Goal: Information Seeking & Learning: Learn about a topic

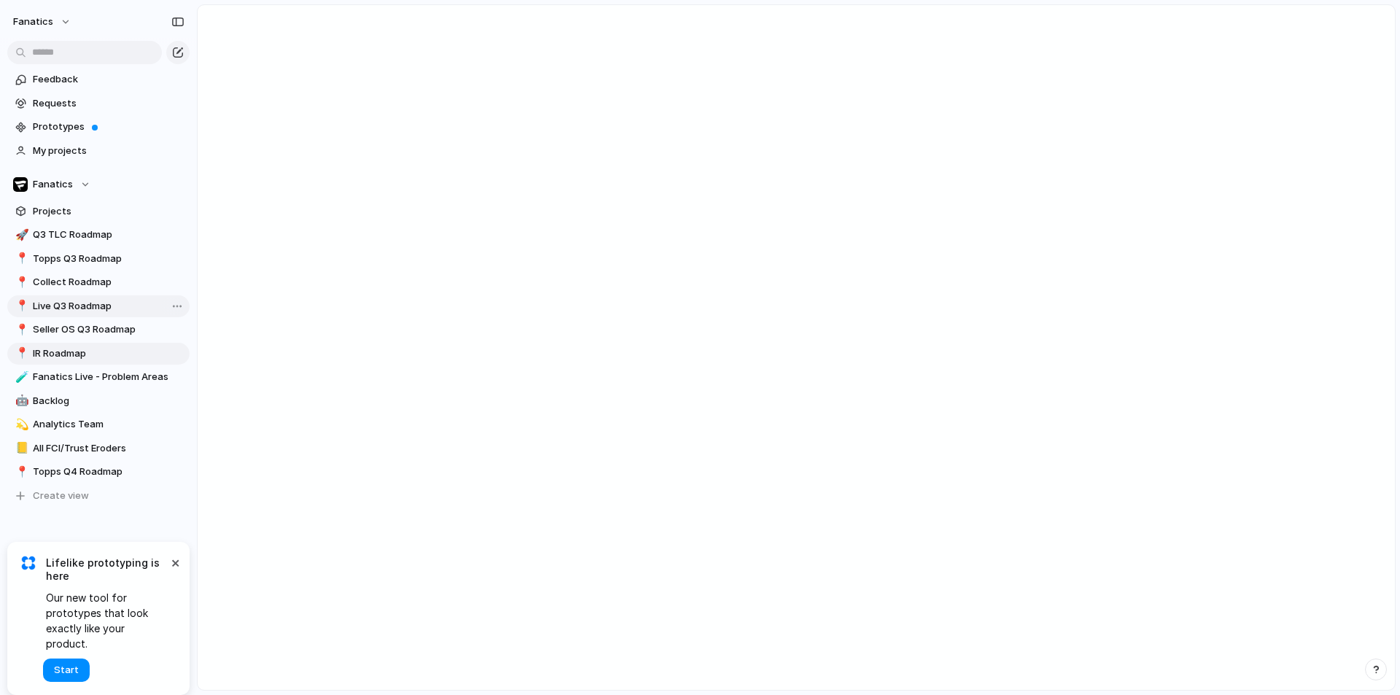
click at [99, 310] on span "Live Q3 Roadmap" at bounding box center [109, 306] width 152 height 15
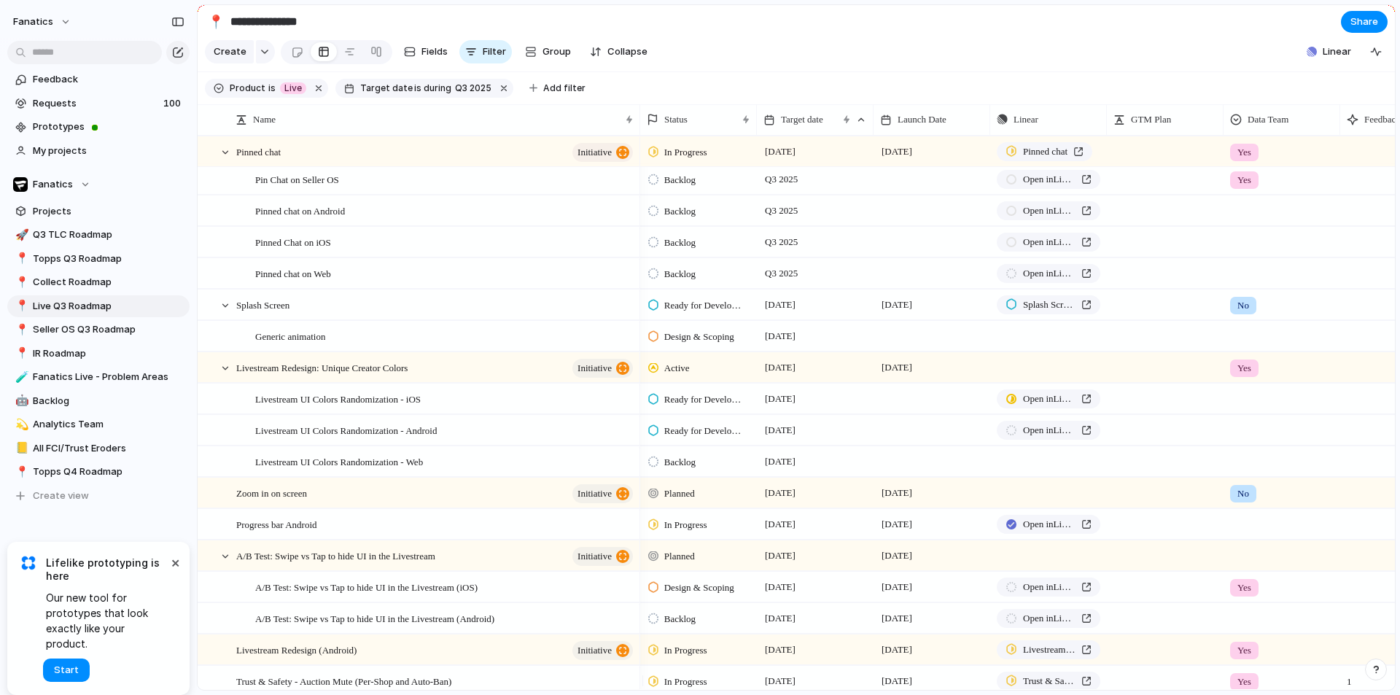
scroll to position [875, 0]
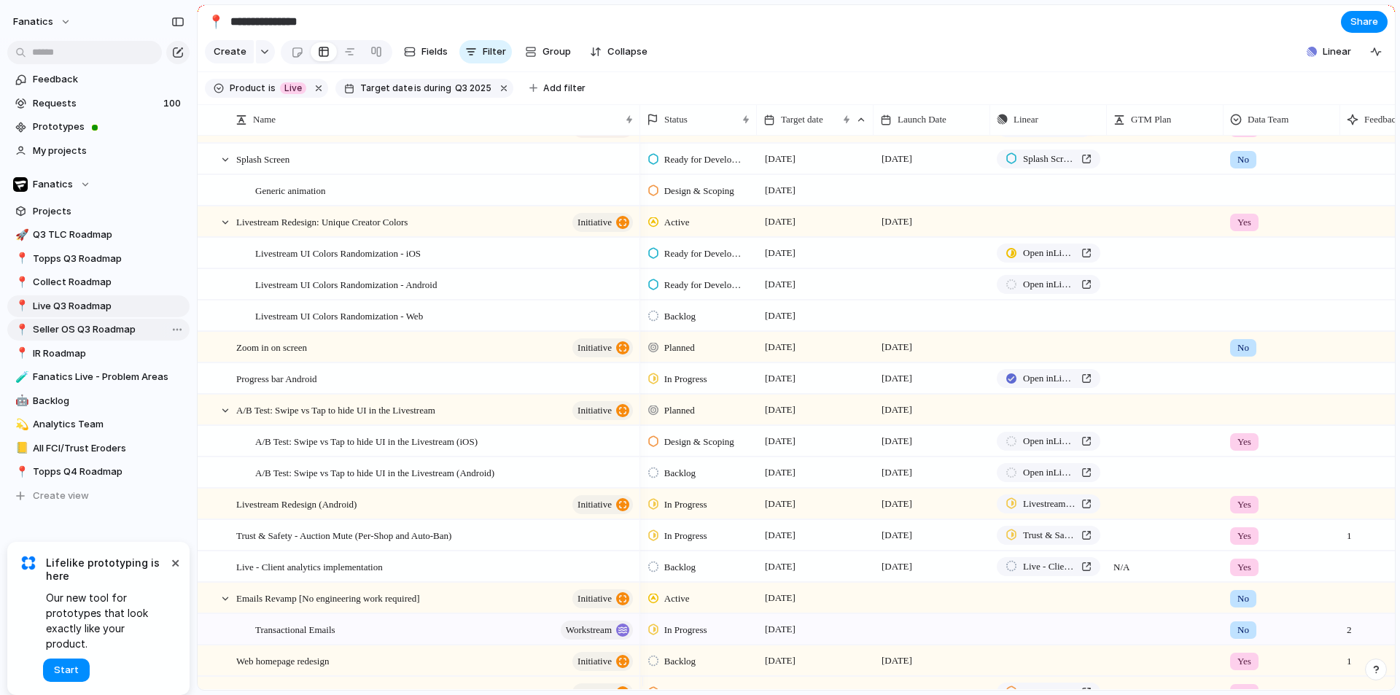
click at [69, 333] on span "Seller OS Q3 Roadmap" at bounding box center [109, 329] width 152 height 15
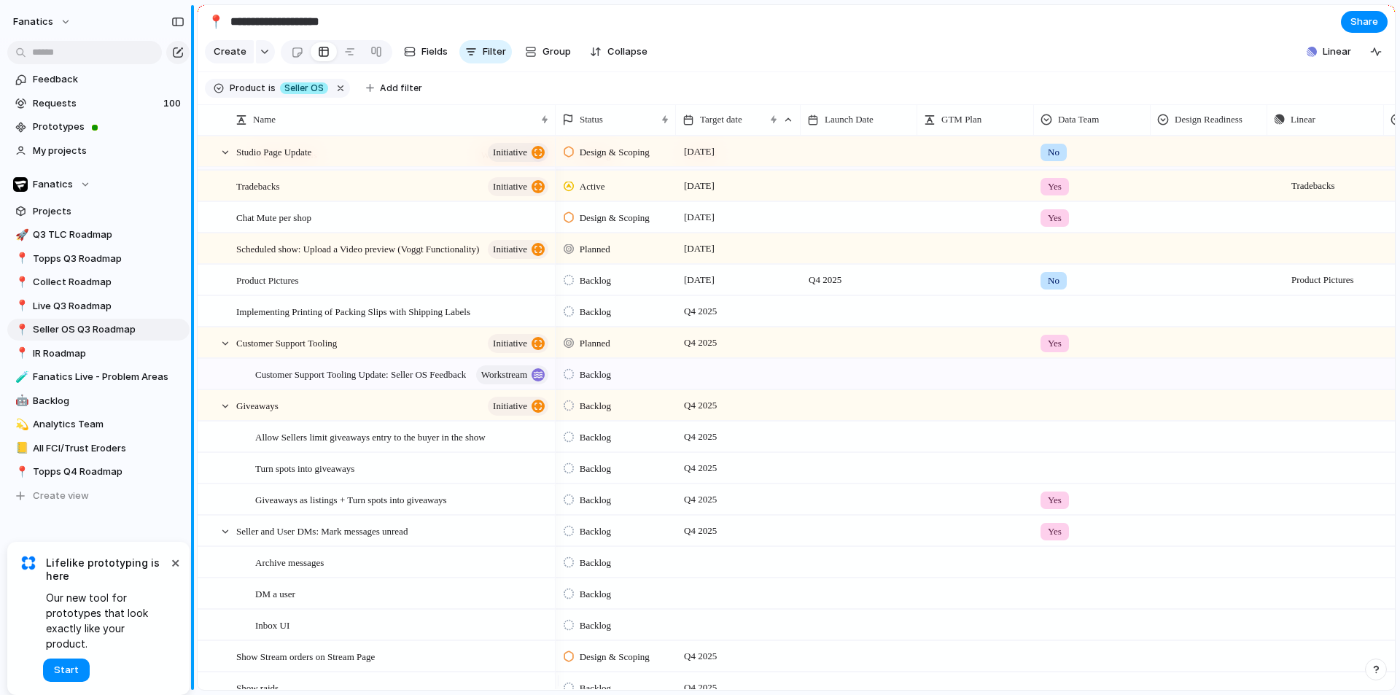
type input "**********"
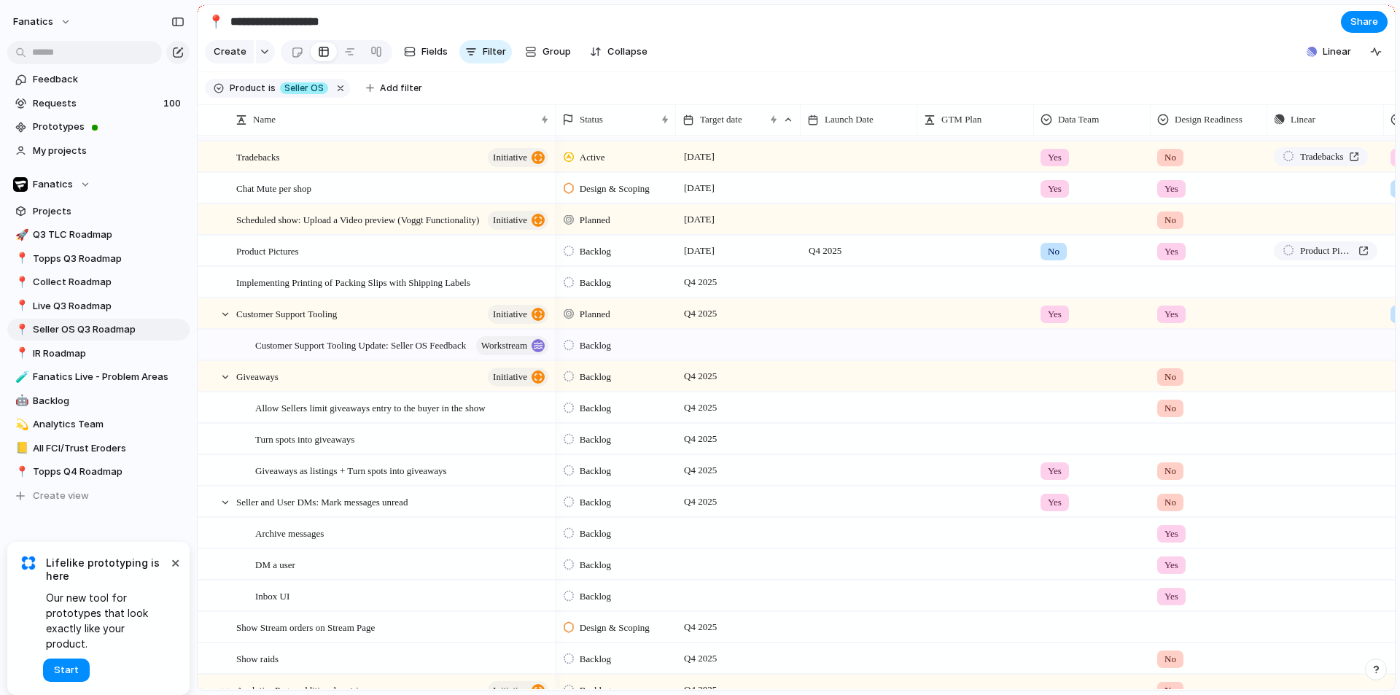
scroll to position [948, 0]
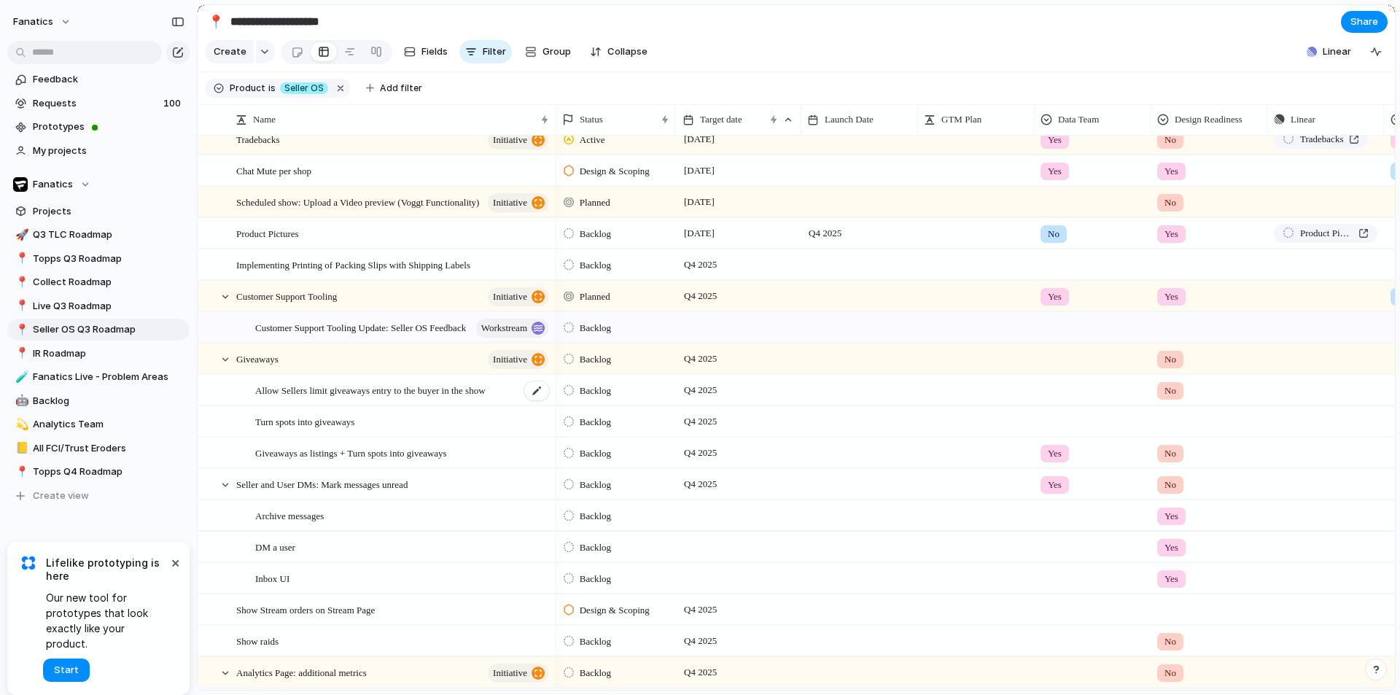
click at [274, 398] on span "Allow Sellers limit giveaways entry to the buyer in the show" at bounding box center [370, 389] width 230 height 17
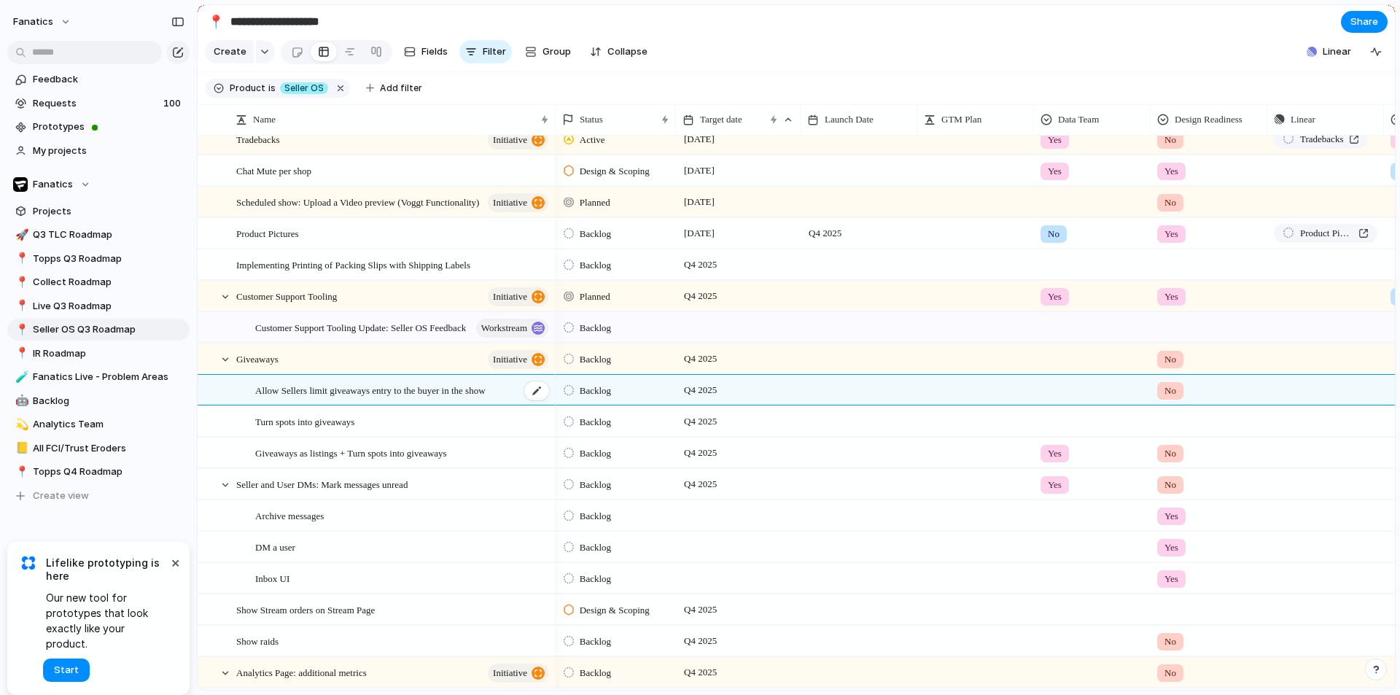
click at [274, 398] on span "Allow Sellers limit giveaways entry to the buyer in the show" at bounding box center [370, 389] width 230 height 17
